Goal: Task Accomplishment & Management: Manage account settings

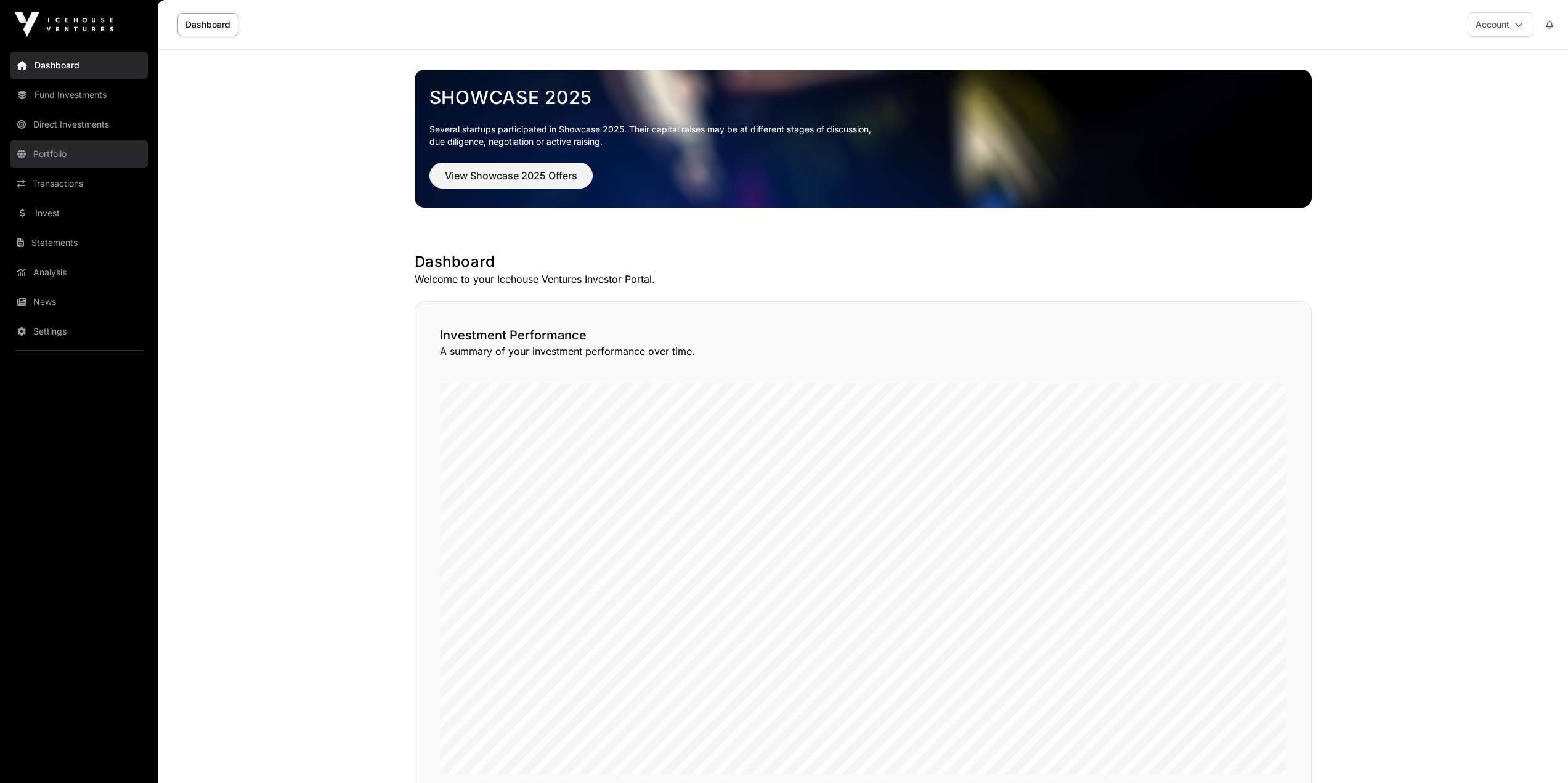
click at [66, 160] on link "Portfolio" at bounding box center [78, 153] width 138 height 27
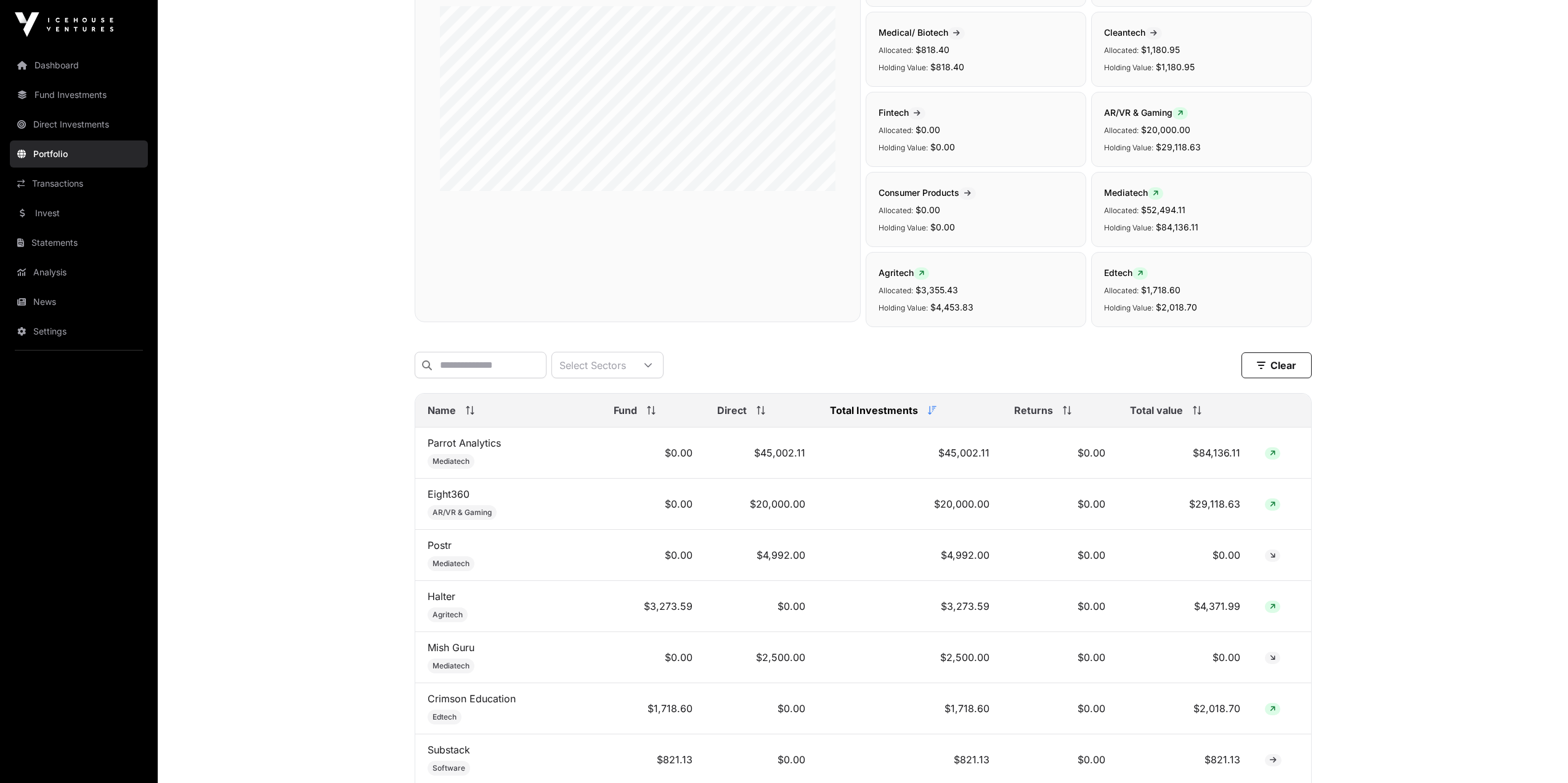
scroll to position [185, 0]
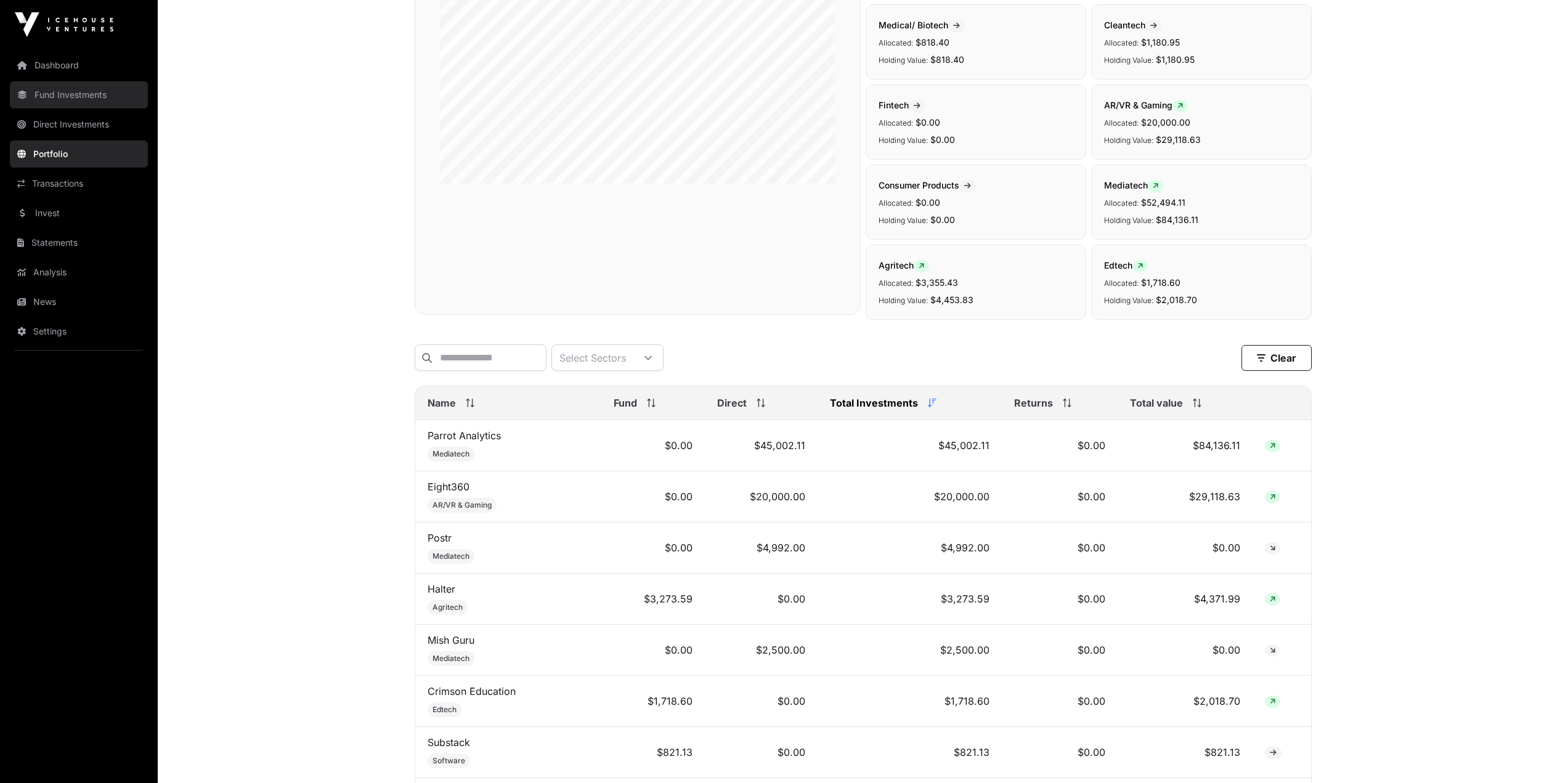
click at [67, 102] on link "Fund Investments" at bounding box center [78, 94] width 138 height 27
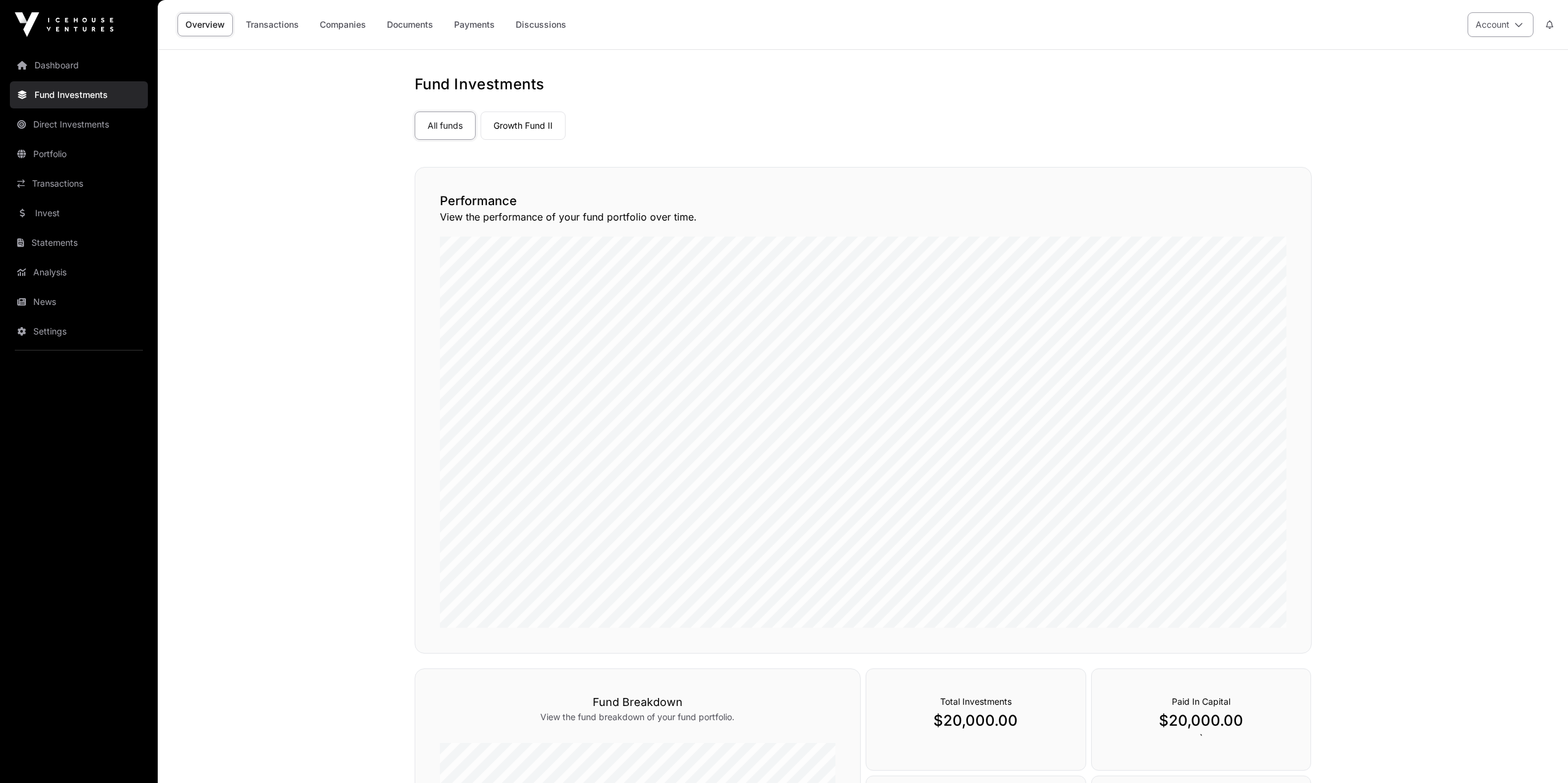
click at [1520, 30] on button "Account" at bounding box center [1501, 24] width 66 height 24
click at [1418, 186] on span "Sign Out" at bounding box center [1423, 192] width 35 height 12
